Goal: Feedback & Contribution: Submit feedback/report problem

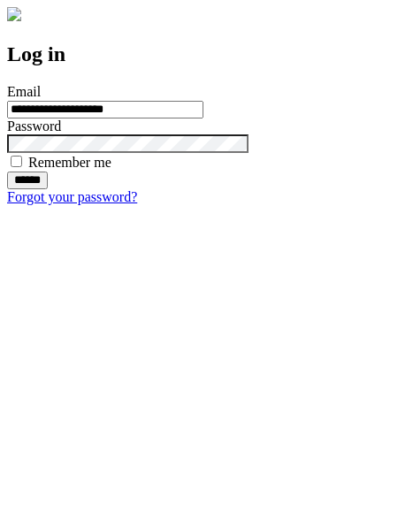
type input "**********"
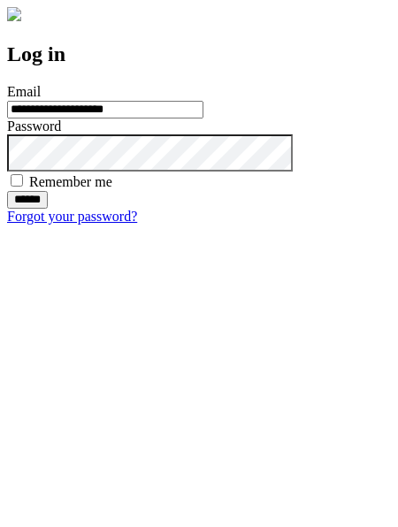
click at [48, 209] on input "******" at bounding box center [27, 200] width 41 height 18
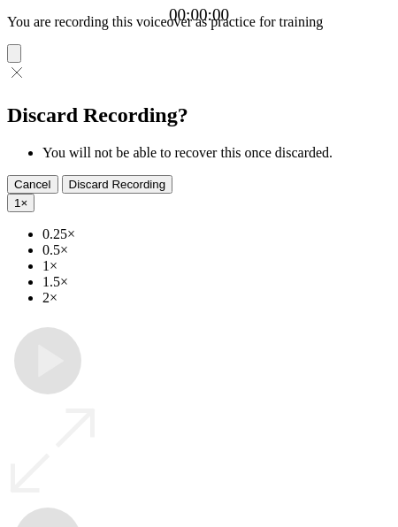
type input "**********"
